Goal: Transaction & Acquisition: Purchase product/service

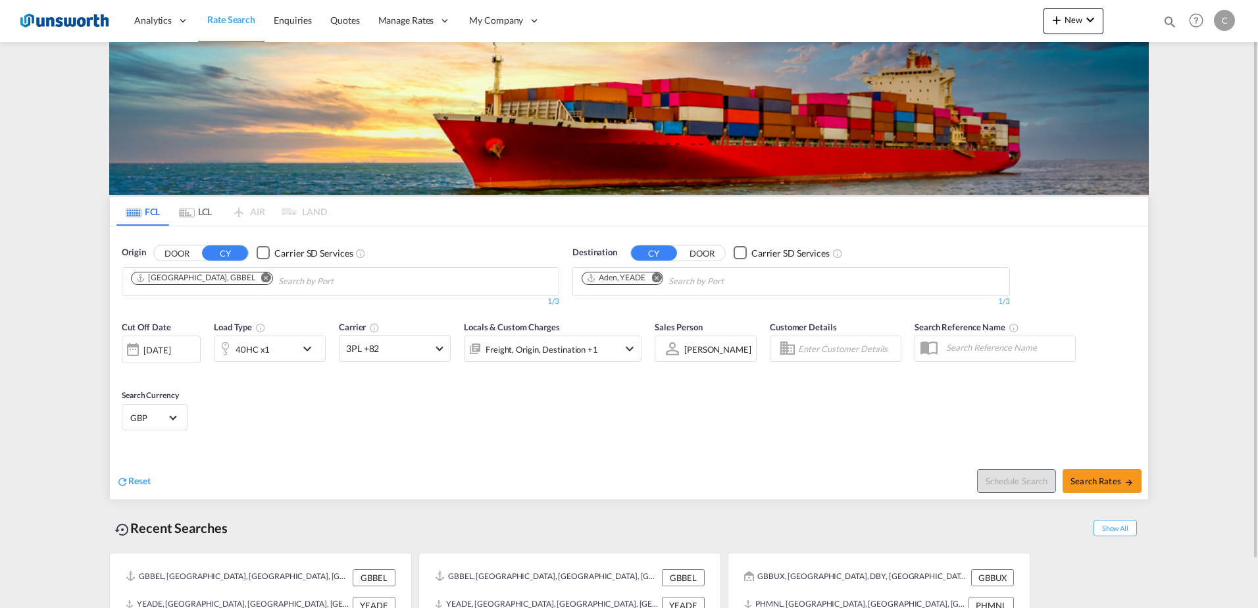
click at [261, 278] on md-icon "Remove" at bounding box center [266, 277] width 10 height 10
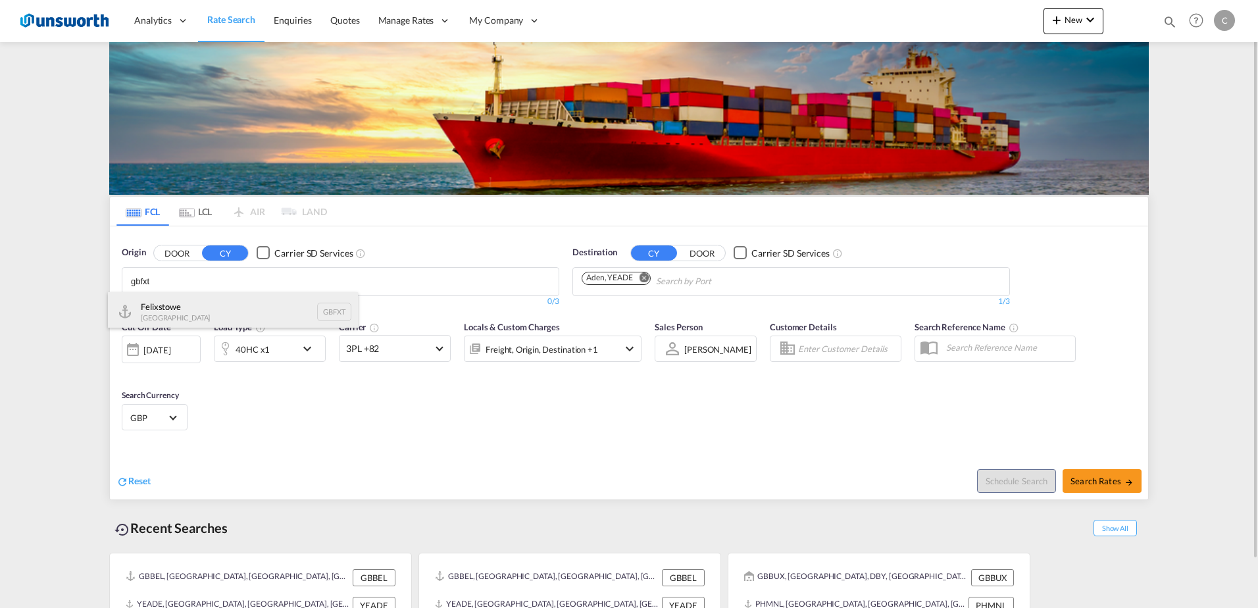
type input "gbfxt"
click at [224, 316] on div "Felixstowe [GEOGRAPHIC_DATA] GBFXT" at bounding box center [233, 311] width 250 height 39
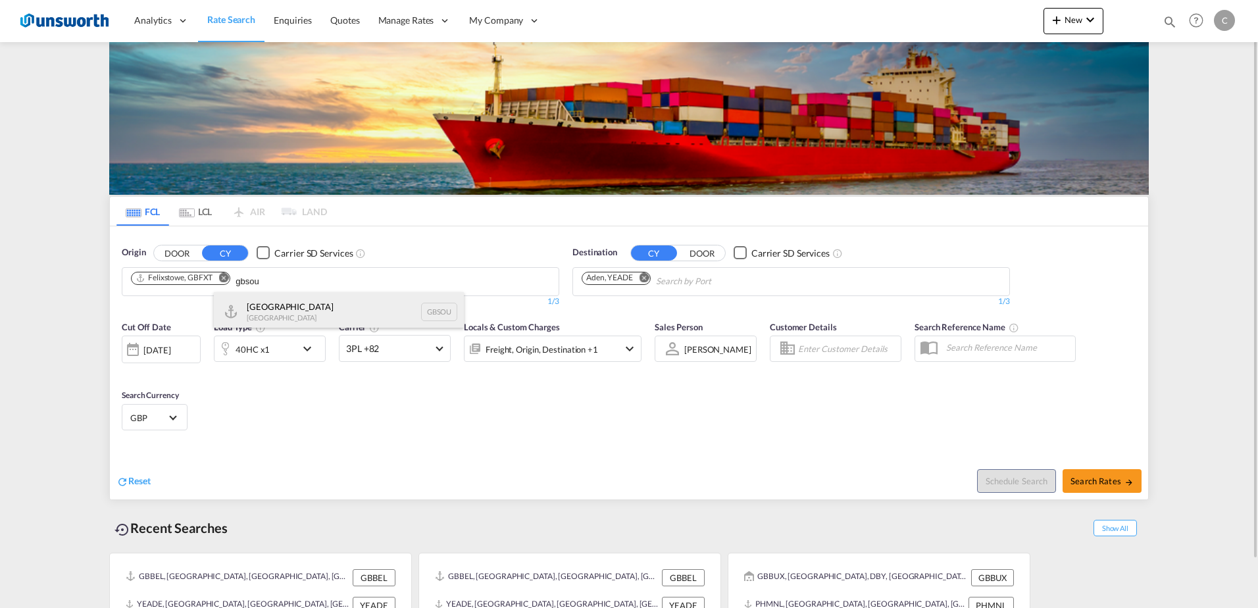
type input "gbsou"
click at [300, 305] on div "[GEOGRAPHIC_DATA] [GEOGRAPHIC_DATA] GBSOU" at bounding box center [339, 311] width 250 height 39
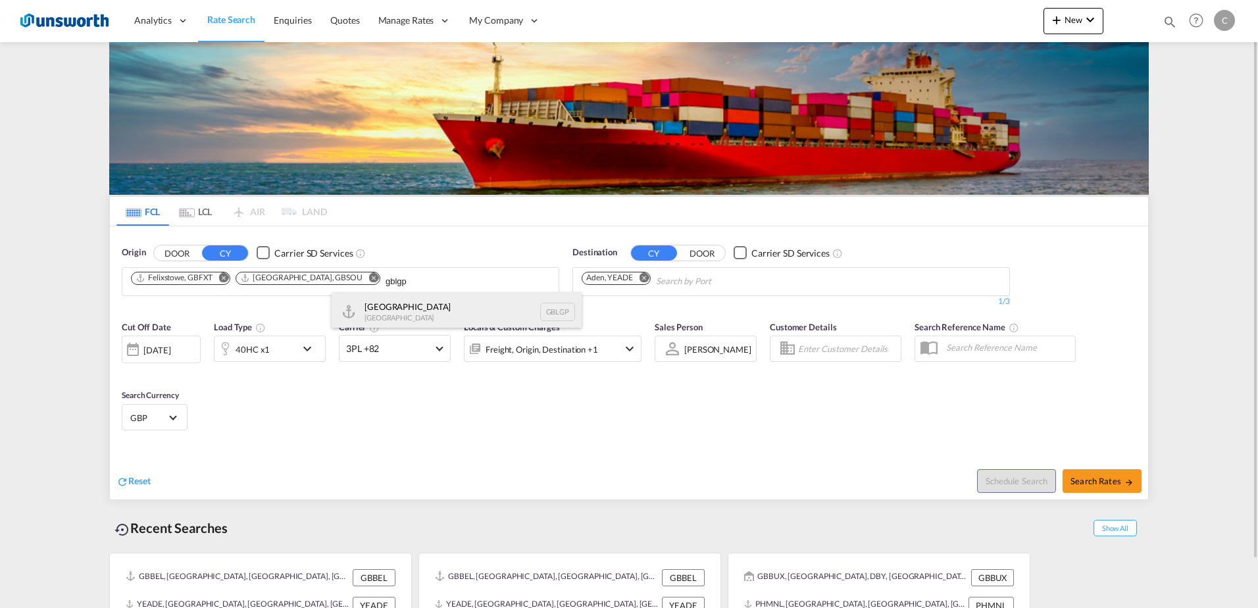
type input "gblgp"
click at [404, 307] on div "[GEOGRAPHIC_DATA] [GEOGRAPHIC_DATA] [GEOGRAPHIC_DATA]" at bounding box center [456, 311] width 250 height 39
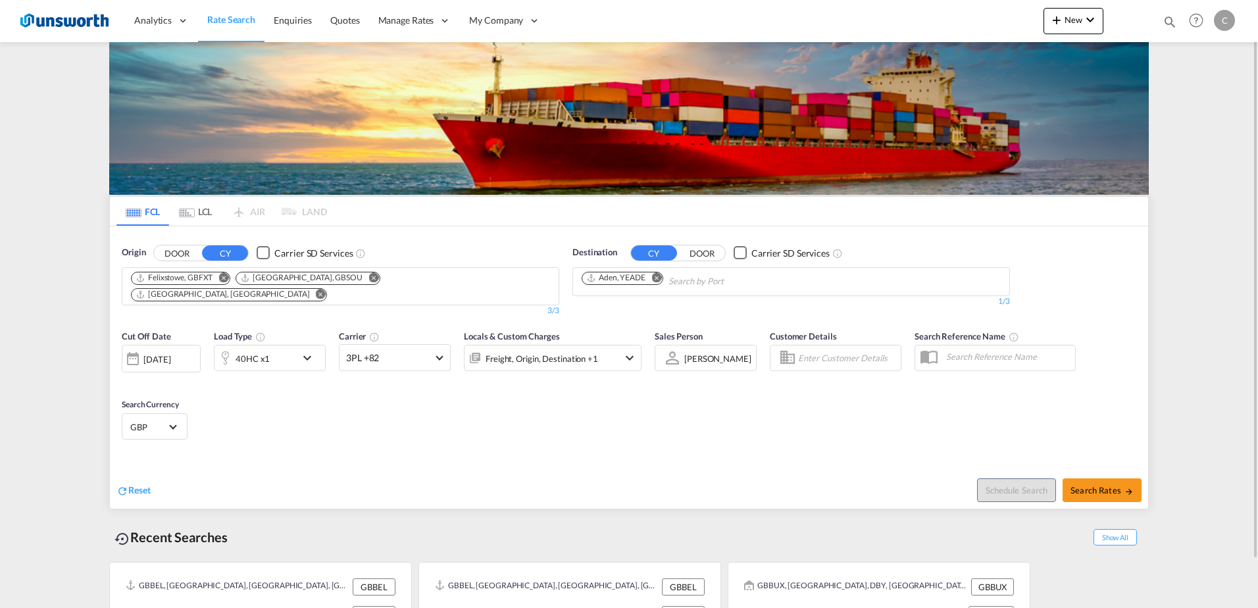
click at [653, 274] on md-icon "Remove" at bounding box center [656, 277] width 10 height 10
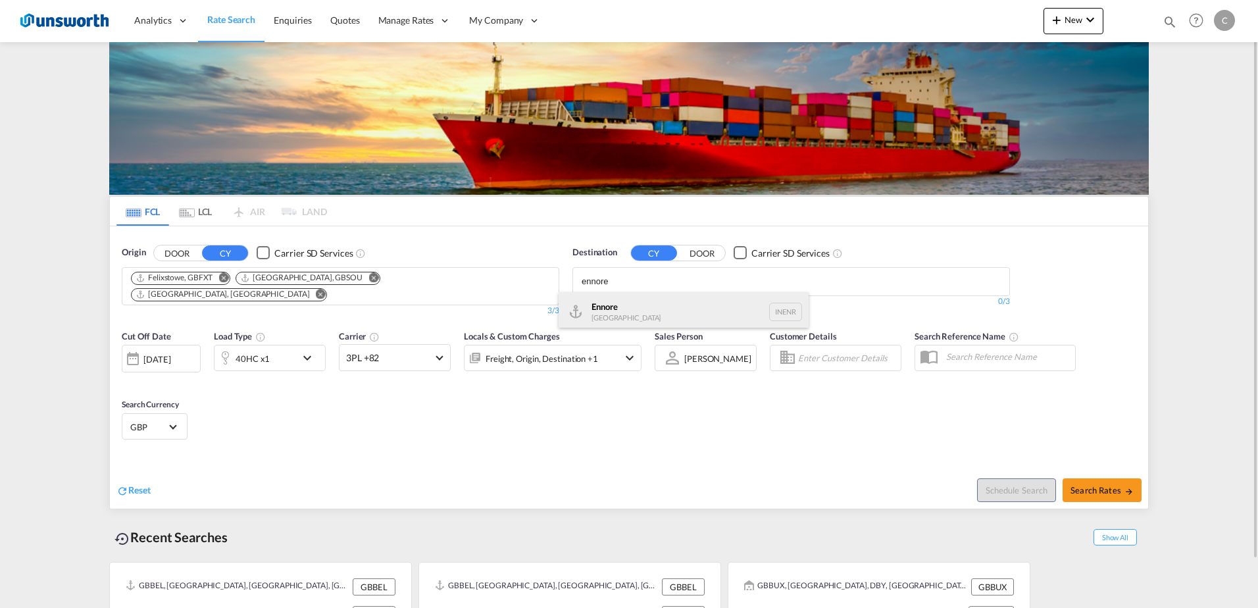
type input "ennore"
click at [637, 315] on div "Ennore [GEOGRAPHIC_DATA] INENR" at bounding box center [683, 311] width 250 height 39
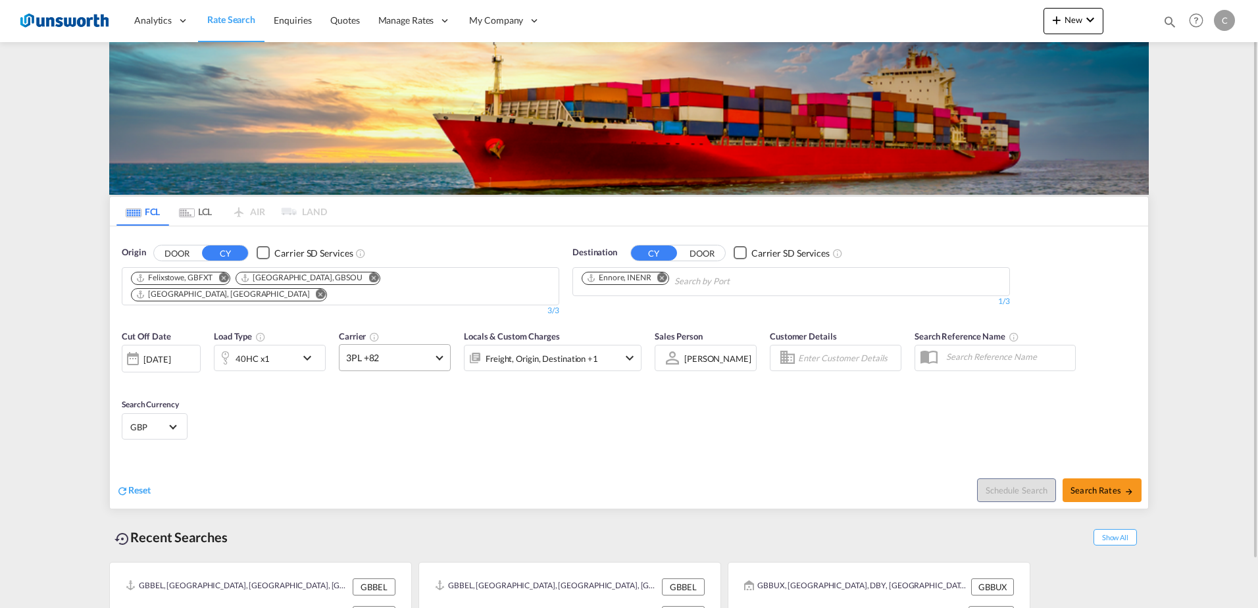
click at [439, 353] on span at bounding box center [438, 356] width 7 height 7
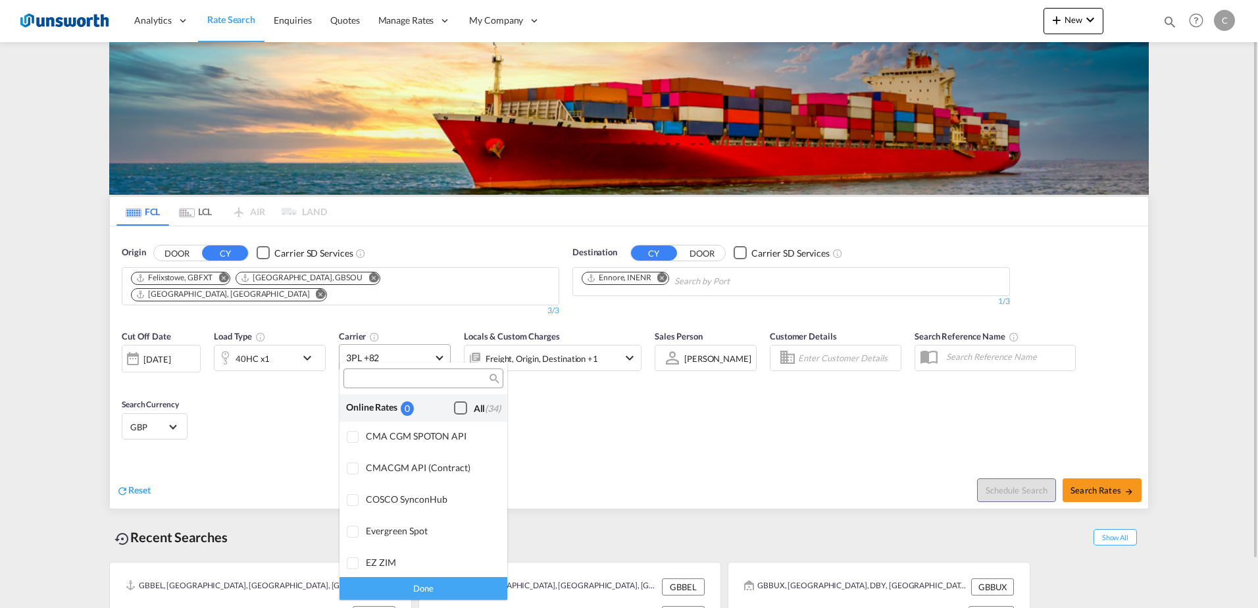
scroll to position [1056, 0]
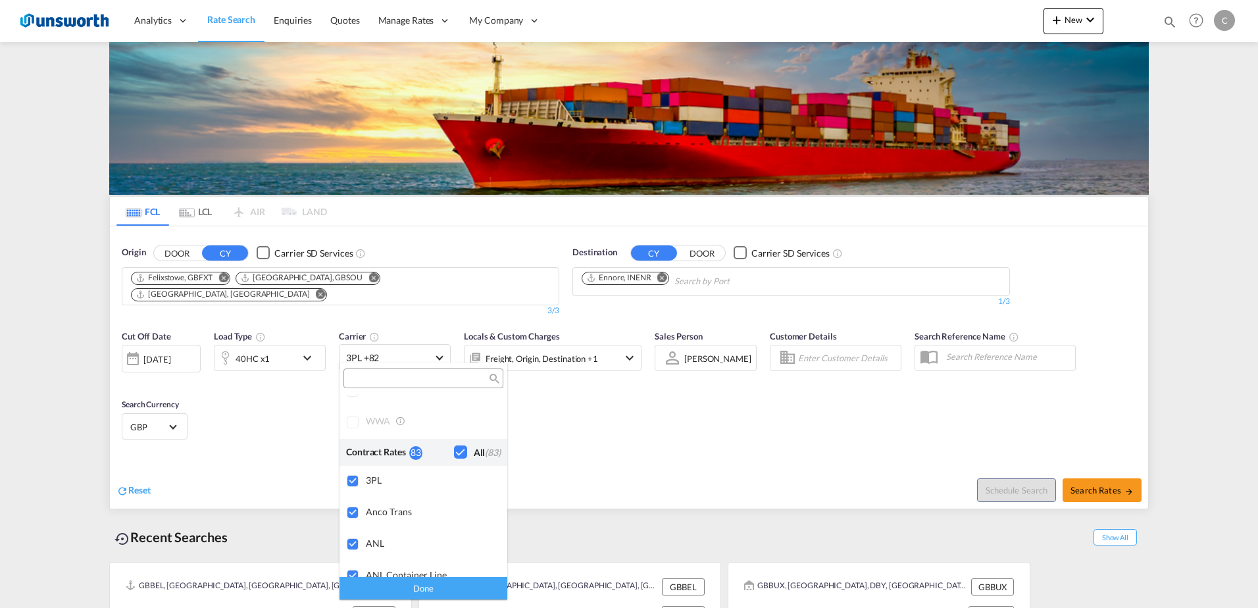
click at [308, 343] on md-backdrop at bounding box center [629, 304] width 1258 height 608
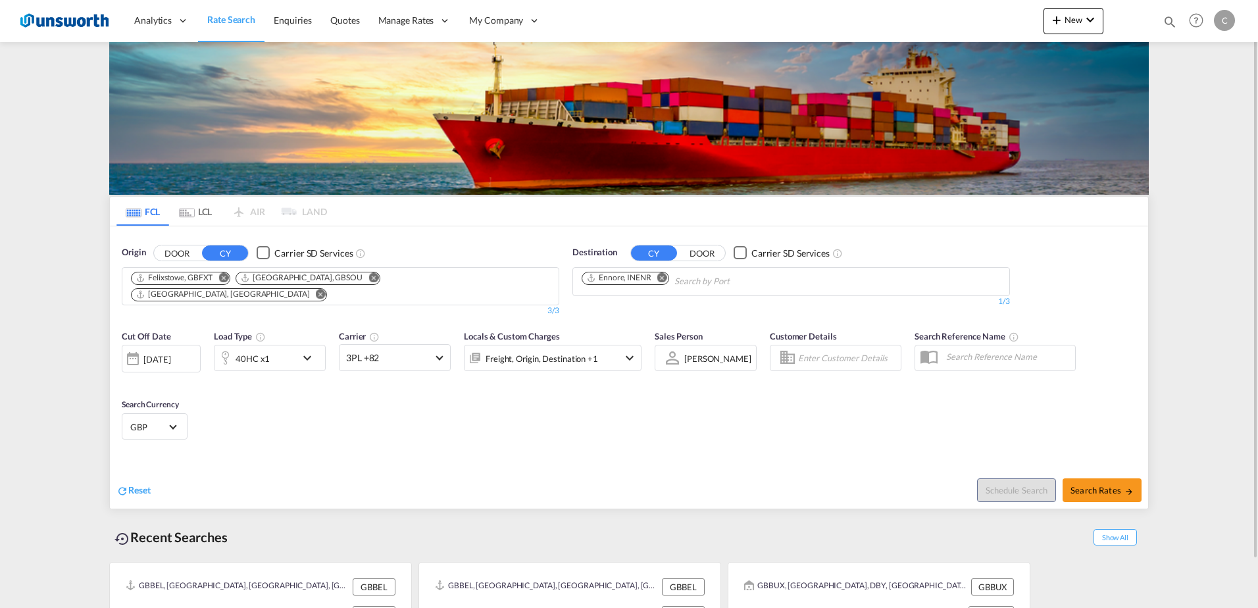
click at [309, 350] on md-icon "icon-chevron-down" at bounding box center [310, 358] width 22 height 16
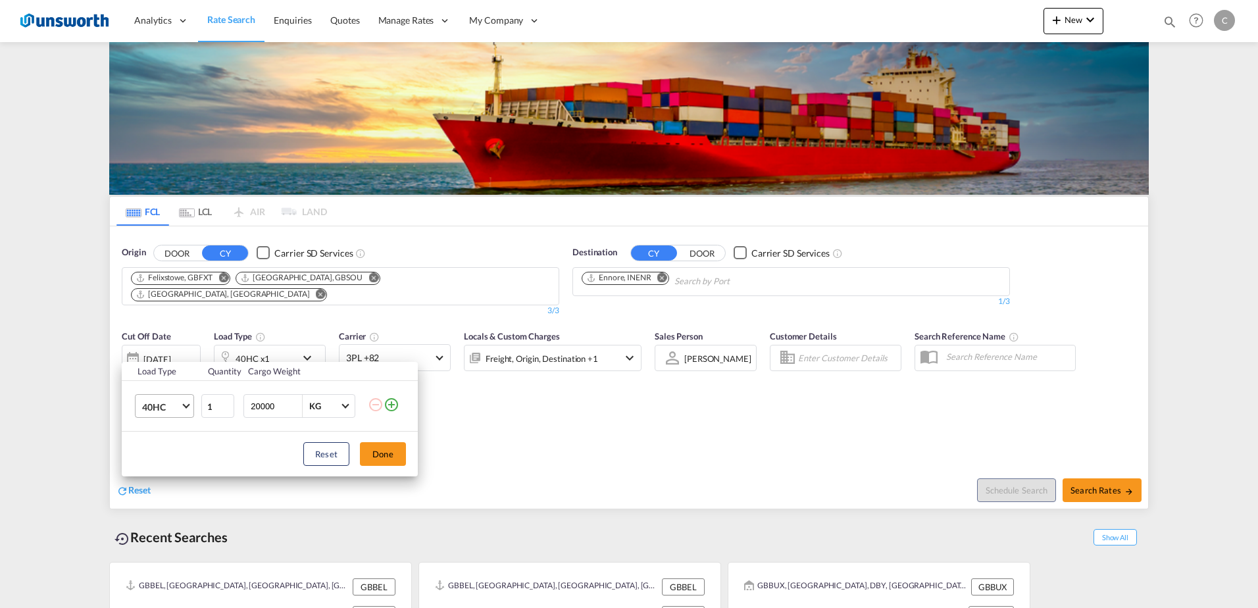
click at [182, 408] on md-select-value "40HC" at bounding box center [167, 406] width 53 height 22
click at [180, 347] on md-option "20GP" at bounding box center [176, 344] width 89 height 32
click at [404, 456] on button "Done" at bounding box center [383, 454] width 46 height 24
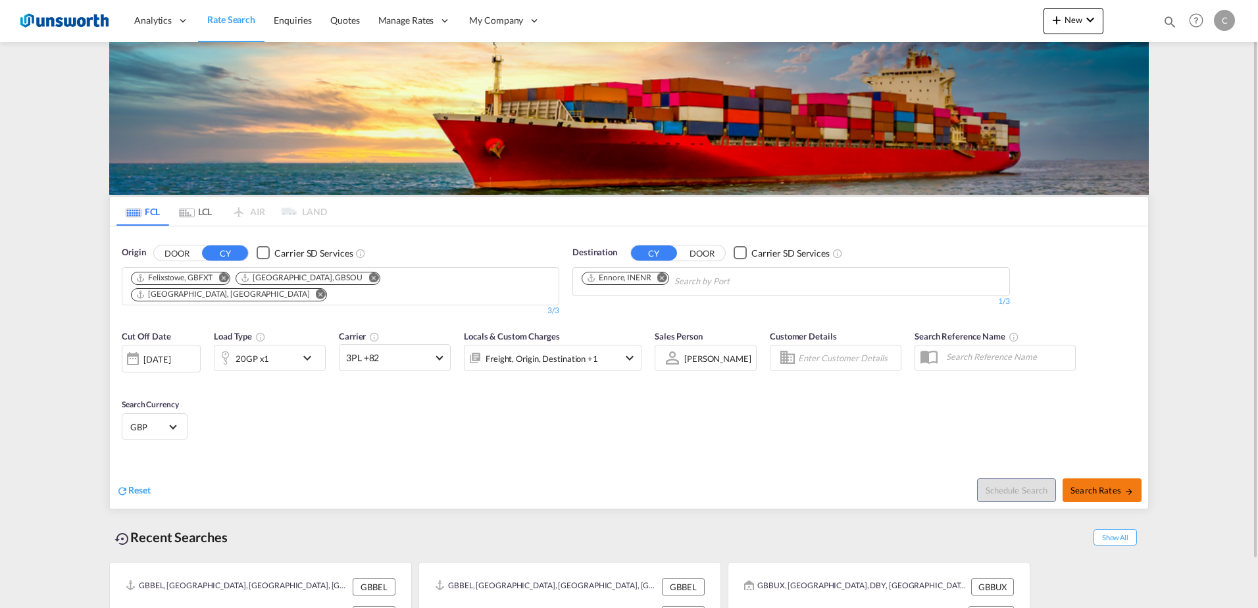
click at [1100, 485] on span "Search Rates" at bounding box center [1101, 490] width 63 height 11
type input "GBFXT,GBSOU,GBLGP to INENR / [DATE]"
